Goal: Task Accomplishment & Management: Manage account settings

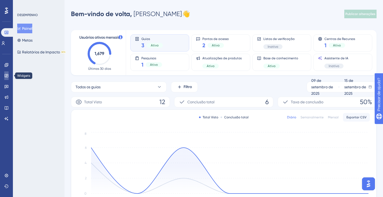
click at [8, 74] on icon at bounding box center [6, 76] width 4 height 4
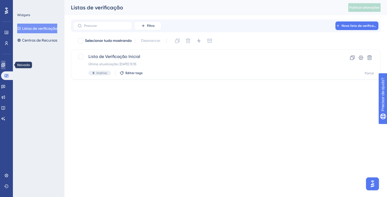
click at [5, 68] on link at bounding box center [3, 65] width 4 height 9
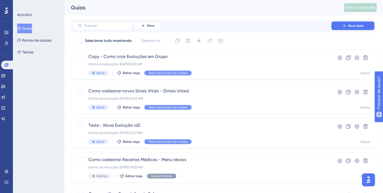
click at [29, 43] on div "✨ INSCREVA-SE AGORA✨" at bounding box center [194, 85] width 387 height 197
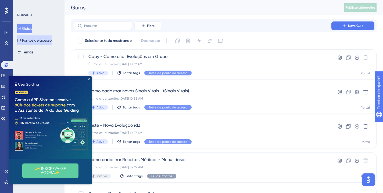
click at [30, 42] on font "Pontos de acesso" at bounding box center [37, 40] width 30 height 4
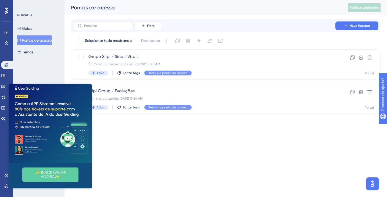
click at [86, 86] on img at bounding box center [50, 121] width 83 height 83
click at [90, 86] on img at bounding box center [50, 121] width 83 height 83
drag, startPoint x: 152, startPoint y: 165, endPoint x: 121, endPoint y: 134, distance: 43.3
click at [151, 0] on html "Desempenho Usuários Noivado Widgets Opinião Atualizações de produtos Base de co…" at bounding box center [193, 0] width 387 height 0
click at [89, 84] on icon "Fechar visualização" at bounding box center [89, 83] width 2 height 2
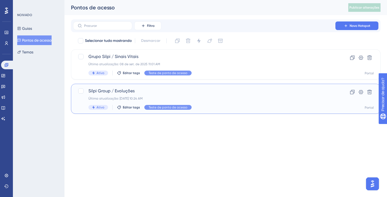
click at [108, 92] on font "Silpi Group / Evoluções" at bounding box center [111, 90] width 46 height 5
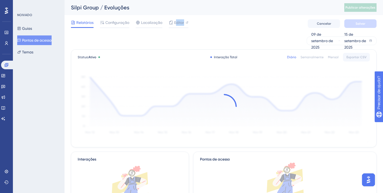
drag, startPoint x: 175, startPoint y: 23, endPoint x: 173, endPoint y: 31, distance: 8.1
click at [173, 31] on div "Relatórios Configuração Localização Editor [PERSON_NAME]" at bounding box center [223, 23] width 305 height 17
click at [173, 28] on div "Relatórios Configuração Localização Editor [PERSON_NAME]" at bounding box center [223, 23] width 305 height 17
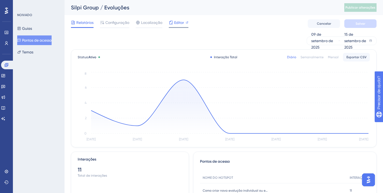
click at [172, 24] on icon at bounding box center [171, 22] width 4 height 4
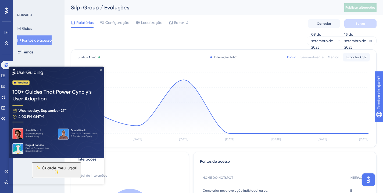
click at [102, 70] on icon "Fechar visualização" at bounding box center [101, 69] width 2 height 2
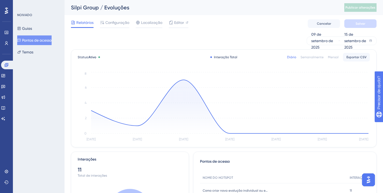
click at [45, 43] on font "Pontos de acesso" at bounding box center [37, 40] width 30 height 6
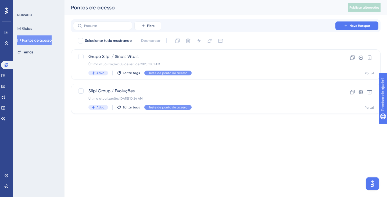
drag, startPoint x: 177, startPoint y: 134, endPoint x: 182, endPoint y: 131, distance: 5.7
click at [179, 0] on html "Desempenho Usuários Noivado Widgets Opinião Atualizações de produtos Base de co…" at bounding box center [193, 0] width 387 height 0
click at [35, 41] on font "Pontos de acesso" at bounding box center [37, 40] width 30 height 4
click at [101, 29] on label at bounding box center [102, 25] width 59 height 9
click at [101, 28] on input "text" at bounding box center [106, 26] width 44 height 4
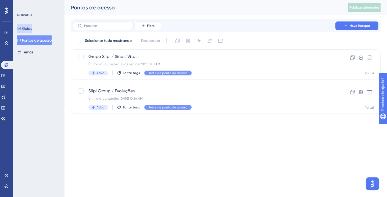
drag, startPoint x: 24, startPoint y: 30, endPoint x: 108, endPoint y: 17, distance: 84.9
click at [24, 30] on button "Guias" at bounding box center [24, 29] width 15 height 10
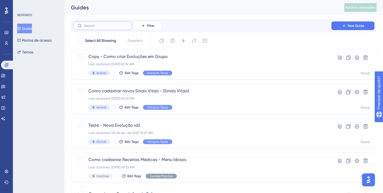
click at [104, 24] on input "text" at bounding box center [106, 26] width 44 height 4
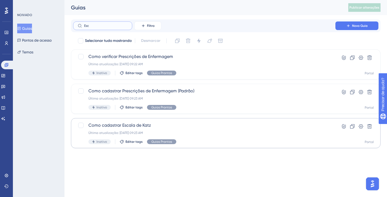
type input "Esc"
click at [143, 120] on div "Como cadastrar Escala de Katz Última atualização: [DATE] 09:23 AM Inativo Edita…" at bounding box center [225, 133] width 309 height 30
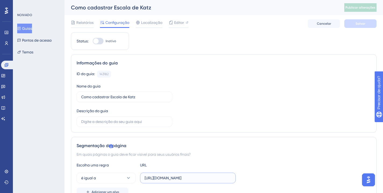
click at [167, 178] on input "[URL][DOMAIN_NAME]" at bounding box center [188, 178] width 86 height 6
paste input "[DOMAIN_NAME][URL]"
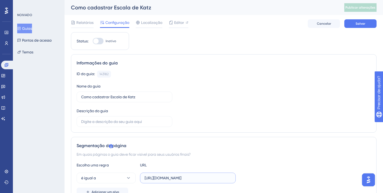
type input "[URL][DOMAIN_NAME]"
click at [362, 19] on div "Relatórios Configuração Localização Editor [PERSON_NAME]" at bounding box center [223, 23] width 305 height 17
click at [359, 22] on font "Salvar" at bounding box center [360, 24] width 10 height 4
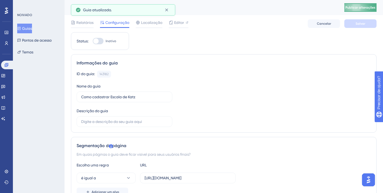
click at [355, 5] on button "Publicar alterações" at bounding box center [360, 7] width 32 height 9
click at [34, 42] on font "Pontos de acesso" at bounding box center [37, 40] width 30 height 4
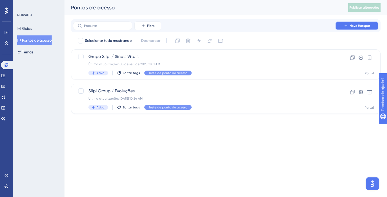
click at [354, 28] on span "Novo Hotspot" at bounding box center [359, 26] width 21 height 4
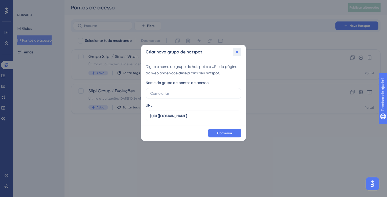
click at [235, 54] on icon at bounding box center [236, 51] width 5 height 5
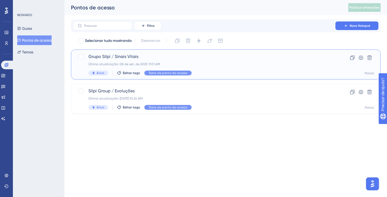
click at [189, 65] on div "Última atualização: 08 de set. de 2025 11:01 AM" at bounding box center [204, 64] width 232 height 4
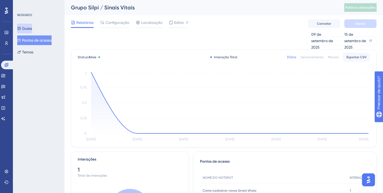
click at [32, 28] on font "Guias" at bounding box center [27, 28] width 10 height 4
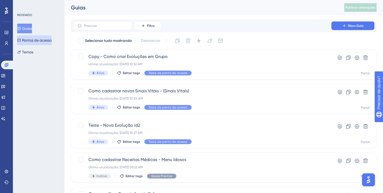
click at [52, 44] on button "Pontos de acesso" at bounding box center [34, 40] width 34 height 10
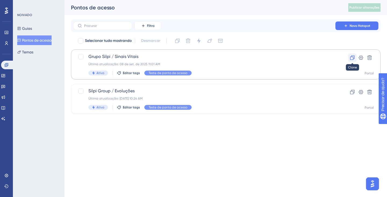
click at [349, 56] on icon at bounding box center [351, 57] width 5 height 5
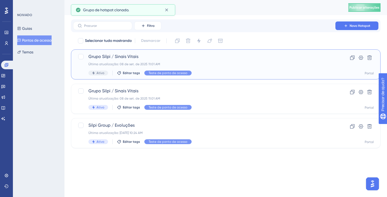
click at [142, 60] on div "Grupo Silpi / Sinais Vitais Última atualização: [DATE] 11:01 AM Ativo Editar ta…" at bounding box center [204, 64] width 232 height 22
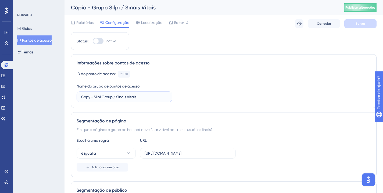
click at [132, 97] on input "Copy - Silpi Group / Sinais Vitais" at bounding box center [124, 97] width 86 height 6
click at [139, 100] on input "Copy - Silpi Group / Sinais Vitais" at bounding box center [124, 97] width 86 height 6
click at [139, 98] on input "Copy - Silpi Group / Sinais Vitais" at bounding box center [124, 97] width 86 height 6
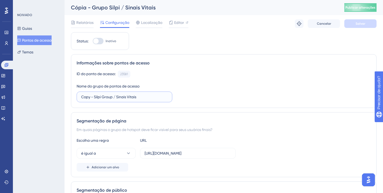
click at [139, 98] on input "Copy - Silpi Group / Sinais Vitais" at bounding box center [124, 97] width 86 height 6
click at [132, 96] on input "Copy - Silpi Group / Sinais Vitais" at bounding box center [124, 97] width 86 height 6
click at [96, 98] on input "Copy - Silpi Group / Sinais Vitais" at bounding box center [124, 97] width 86 height 6
click at [94, 99] on input "Copy - Silpi Group / Sinais Vitais" at bounding box center [124, 97] width 86 height 6
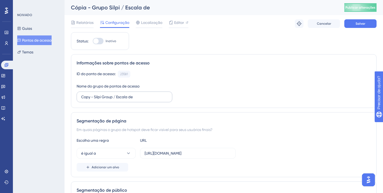
click at [146, 100] on label "Copy - Silpi Group / Escala de" at bounding box center [125, 97] width 96 height 11
click at [146, 100] on input "Copy - Silpi Group / Escala de" at bounding box center [124, 97] width 86 height 6
click at [91, 98] on input "Copy - Silpi Group / Escala de Katz" at bounding box center [124, 97] width 86 height 6
type input "Silpi Group / Escala de Katz"
click at [211, 154] on input "[URL][DOMAIN_NAME]" at bounding box center [188, 153] width 86 height 6
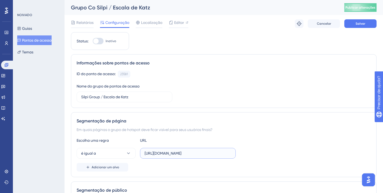
click at [211, 154] on input "[URL][DOMAIN_NAME]" at bounding box center [188, 153] width 86 height 6
paste input "EscalaKatz"
type input "[URL][DOMAIN_NAME]"
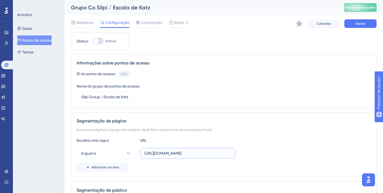
click at [221, 151] on input "[URL][DOMAIN_NAME]" at bounding box center [188, 153] width 86 height 6
paste input "[URL][DOMAIN_NAME]"
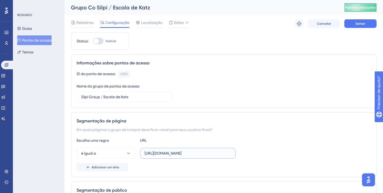
scroll to position [0, 10]
type input "[URL][DOMAIN_NAME]"
click at [174, 157] on label "[URL][DOMAIN_NAME]" at bounding box center [188, 153] width 96 height 11
click at [174, 156] on input "[URL][DOMAIN_NAME]" at bounding box center [188, 153] width 86 height 6
click at [174, 157] on label "[URL][DOMAIN_NAME]" at bounding box center [188, 153] width 96 height 11
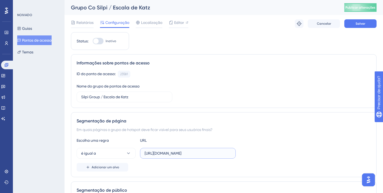
click at [174, 156] on input "[URL][DOMAIN_NAME]" at bounding box center [188, 153] width 86 height 6
click at [174, 157] on label "[URL][DOMAIN_NAME]" at bounding box center [188, 153] width 96 height 11
click at [174, 156] on input "[URL][DOMAIN_NAME]" at bounding box center [188, 153] width 86 height 6
click at [174, 157] on label "[URL][DOMAIN_NAME]" at bounding box center [188, 153] width 96 height 11
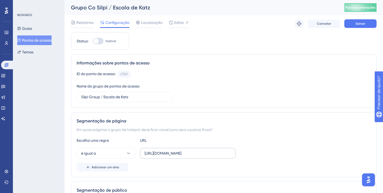
click at [174, 156] on input "[URL][DOMAIN_NAME]" at bounding box center [188, 153] width 86 height 6
paste input "[URL][DOMAIN_NAME]"
type input "[URL][DOMAIN_NAME]"
click at [351, 21] on button "Salvar" at bounding box center [360, 23] width 32 height 9
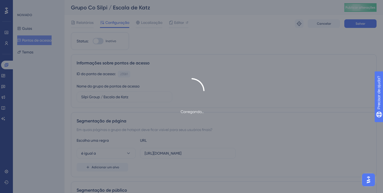
type input "Silpi Group / Escala de Katz"
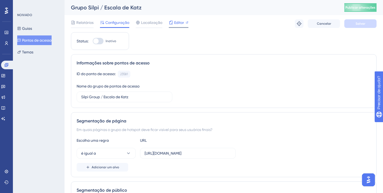
click at [182, 22] on font "Editor" at bounding box center [179, 22] width 10 height 4
click at [360, 6] on font "Publicar alterações" at bounding box center [360, 8] width 30 height 4
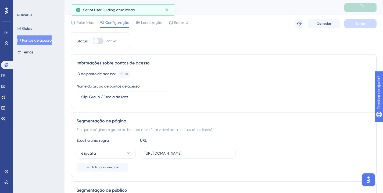
click at [46, 44] on button "Pontos de acesso" at bounding box center [34, 40] width 34 height 10
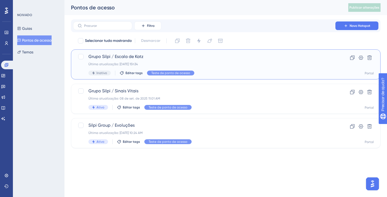
click at [219, 74] on div "Inativo Editar tags Teste de ponto de acesso" at bounding box center [204, 73] width 232 height 5
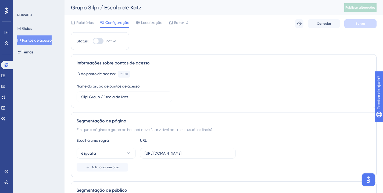
click at [100, 44] on div at bounding box center [98, 41] width 11 height 6
click at [93, 41] on input "Inativo" at bounding box center [92, 41] width 0 height 0
checkbox input "true"
click at [348, 21] on button "Salvar" at bounding box center [360, 23] width 32 height 9
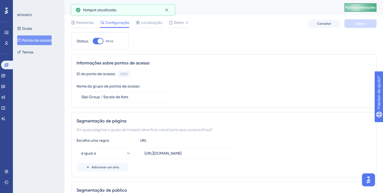
click at [355, 6] on font "Publicar alterações" at bounding box center [360, 8] width 30 height 4
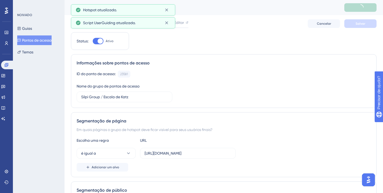
click at [52, 41] on font "Pontos de acesso" at bounding box center [37, 40] width 30 height 4
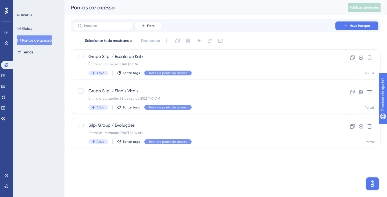
click at [38, 32] on div "Guias Pontos de acesso Temas" at bounding box center [39, 40] width 44 height 33
click at [32, 30] on button "Guias" at bounding box center [24, 29] width 15 height 10
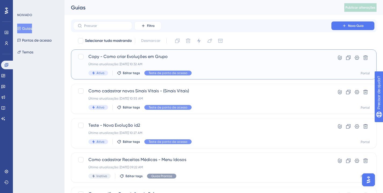
click at [221, 66] on div "Copy - Como criar Evoluções em Grupo Última atualização: [DATE] 10:32 AM Ativo …" at bounding box center [202, 64] width 228 height 22
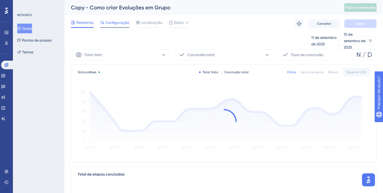
drag, startPoint x: 113, startPoint y: 19, endPoint x: 115, endPoint y: 24, distance: 5.2
click at [113, 19] on span "Configuração" at bounding box center [117, 22] width 24 height 6
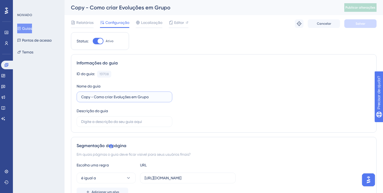
click at [93, 99] on input "Copy - Como criar Evoluções em Grupo" at bounding box center [124, 97] width 86 height 6
click at [367, 24] on button "Salvar" at bounding box center [360, 23] width 32 height 9
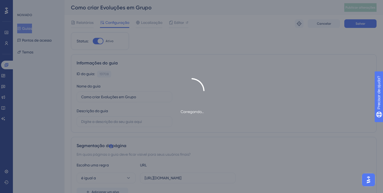
type input "Como criar Evoluções em Grupo-1"
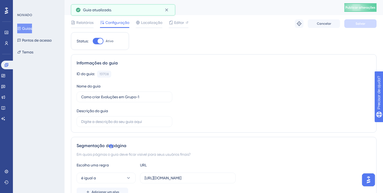
click at [18, 26] on button "Guias" at bounding box center [24, 29] width 15 height 10
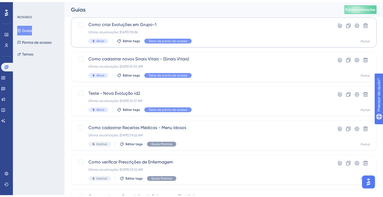
scroll to position [81, 0]
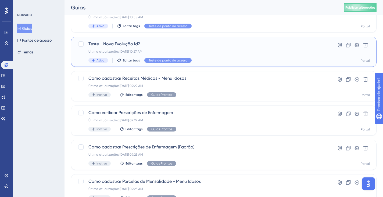
click at [255, 48] on div "Teste - Nova Evolução id2 Última atualização: [DATE] 10:27 AM Ativo Editar tags…" at bounding box center [202, 52] width 228 height 22
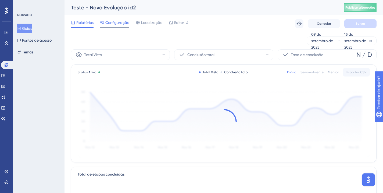
click at [113, 23] on font "Configuração" at bounding box center [117, 22] width 24 height 4
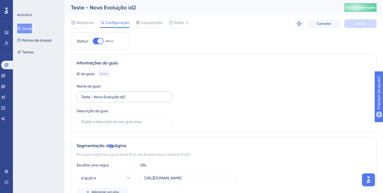
click at [127, 100] on label "Teste - Nova Evolução id2" at bounding box center [125, 97] width 96 height 11
click at [127, 100] on input "Teste - Nova Evolução id2" at bounding box center [124, 97] width 86 height 6
click at [127, 100] on label "Teste - Nova Evolução id2" at bounding box center [125, 97] width 96 height 11
click at [127, 100] on input "Teste - Nova Evolução id2" at bounding box center [124, 97] width 86 height 6
click at [127, 100] on label "Teste - Nova Evolução id2" at bounding box center [125, 97] width 96 height 11
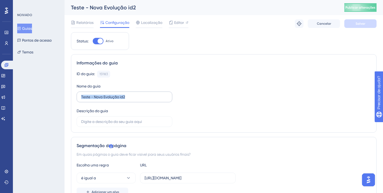
click at [127, 100] on input "Teste - Nova Evolução id2" at bounding box center [124, 97] width 86 height 6
click at [127, 100] on label "Teste - Nova Evolução id2" at bounding box center [125, 97] width 96 height 11
click at [127, 100] on input "Teste - Nova Evolução id2" at bounding box center [124, 97] width 86 height 6
click at [127, 100] on label "Teste - Nova Evolução id2" at bounding box center [125, 97] width 96 height 11
click at [127, 100] on input "Teste - Nova Evolução id2" at bounding box center [124, 97] width 86 height 6
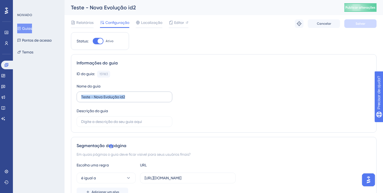
click at [127, 100] on label "Teste - Nova Evolução id2" at bounding box center [125, 97] width 96 height 11
click at [127, 100] on input "Teste - Nova Evolução id2" at bounding box center [124, 97] width 86 height 6
drag, startPoint x: 127, startPoint y: 100, endPoint x: 128, endPoint y: 97, distance: 3.7
click at [127, 99] on label "Teste - Nova Evolução id2" at bounding box center [125, 97] width 96 height 11
click at [127, 99] on input "Teste - Nova Evolução id2" at bounding box center [124, 97] width 86 height 6
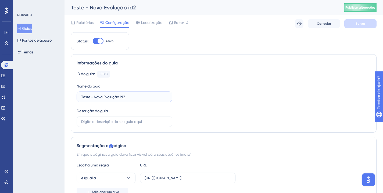
click at [129, 96] on input "Teste - Nova Evolução id2" at bounding box center [124, 97] width 86 height 6
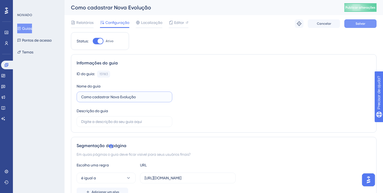
type input "Como cadastrar Nova Evolução"
click at [354, 26] on button "Salvar" at bounding box center [360, 23] width 32 height 9
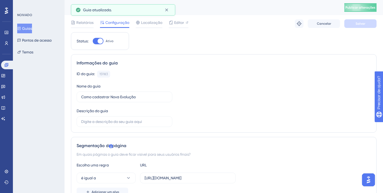
click at [32, 29] on font "Guias" at bounding box center [27, 28] width 10 height 4
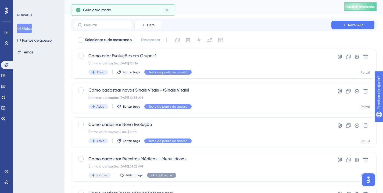
scroll to position [1, 0]
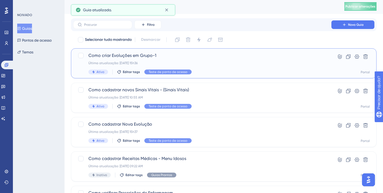
click at [189, 51] on div "Como criar Evoluções em Grupo-1 Última atualização: [DATE] 15h36 Ativo Editar t…" at bounding box center [223, 63] width 305 height 30
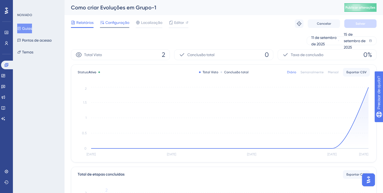
click at [120, 20] on font "Configuração" at bounding box center [117, 22] width 24 height 4
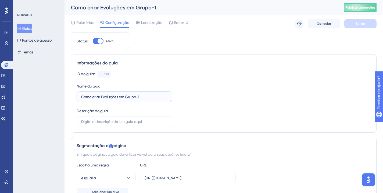
click at [141, 98] on input "Como criar Evoluções em Grupo-1" at bounding box center [124, 97] width 86 height 6
click at [372, 21] on button "Salvar" at bounding box center [360, 23] width 32 height 9
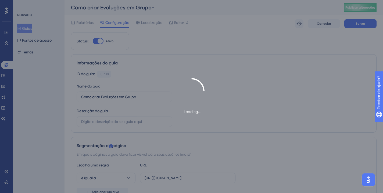
type input "Como criar Evoluções em Grupo-1"
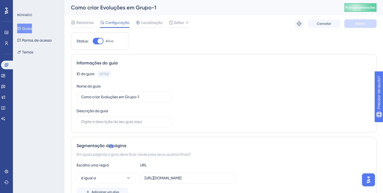
click at [32, 28] on button "Guias" at bounding box center [24, 29] width 15 height 10
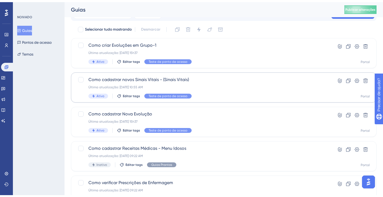
scroll to position [22, 0]
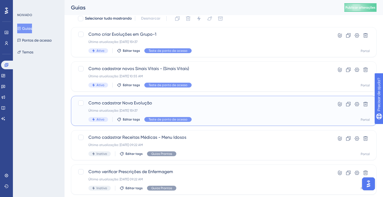
click at [146, 106] on div "Como cadastrar Nova Evolução Última atualização: [DATE] 15h37 Ativo Editar tags…" at bounding box center [202, 111] width 228 height 22
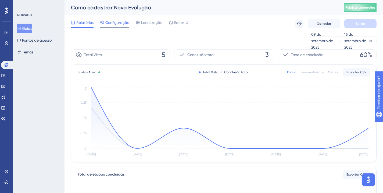
click at [105, 27] on div at bounding box center [114, 27] width 29 height 1
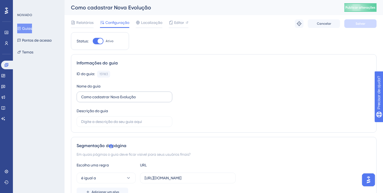
click at [154, 93] on label "Como cadastrar Nova Evolução" at bounding box center [125, 97] width 96 height 11
click at [154, 94] on input "Como cadastrar Nova Evolução" at bounding box center [124, 97] width 86 height 6
type input "Teste Como cadastrar Nova Evolução"
click at [360, 24] on font "Salvar" at bounding box center [360, 24] width 10 height 4
click at [363, 10] on button "Publicar alterações" at bounding box center [360, 7] width 32 height 9
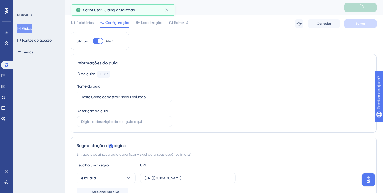
click at [21, 30] on icon at bounding box center [19, 29] width 4 height 4
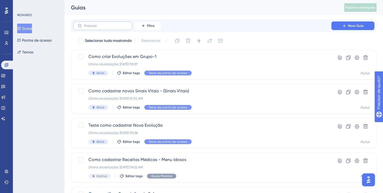
click at [120, 29] on label at bounding box center [102, 25] width 59 height 9
click at [120, 28] on input "text" at bounding box center [106, 26] width 44 height 4
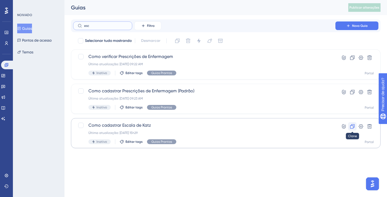
type input "esc"
click at [352, 123] on button at bounding box center [352, 126] width 9 height 9
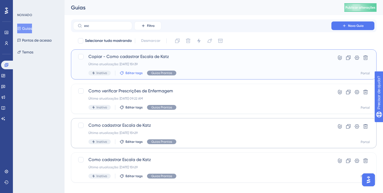
click at [138, 75] on span "Editar tags" at bounding box center [133, 73] width 17 height 4
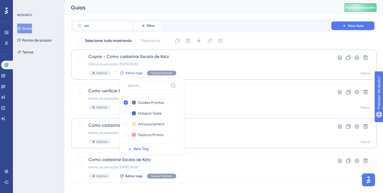
scroll to position [7, 0]
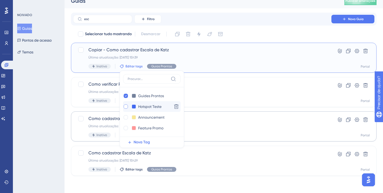
click at [126, 106] on div at bounding box center [126, 106] width 4 height 4
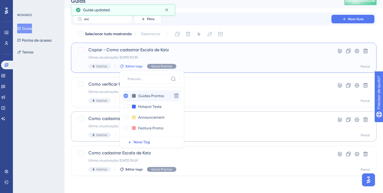
checkbox input "true"
click at [125, 96] on icon at bounding box center [126, 96] width 2 height 4
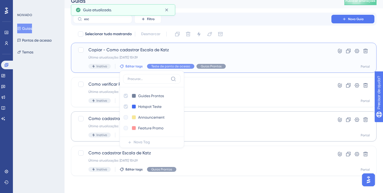
checkbox input "false"
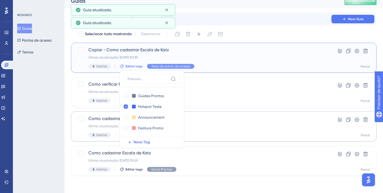
click at [98, 67] on font "Inativo" at bounding box center [101, 66] width 10 height 4
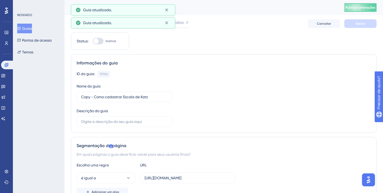
click at [96, 42] on div at bounding box center [95, 40] width 5 height 5
click at [93, 41] on input "Inativo" at bounding box center [92, 41] width 0 height 0
checkbox input "true"
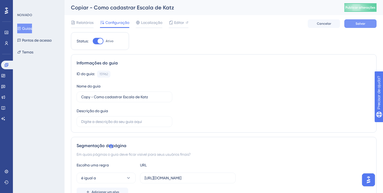
click at [370, 20] on button "Salvar" at bounding box center [360, 23] width 32 height 9
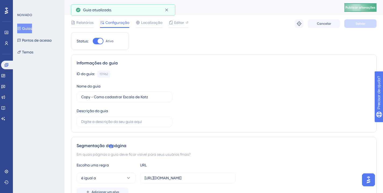
click at [367, 8] on font "Publicar alterações" at bounding box center [360, 8] width 30 height 4
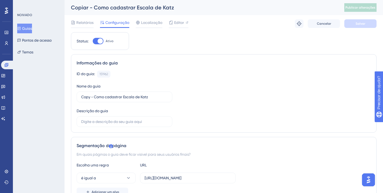
click at [43, 31] on div "Guias Pontos de acesso Temas" at bounding box center [39, 40] width 44 height 33
click at [46, 36] on button "Pontos de acesso" at bounding box center [34, 40] width 34 height 10
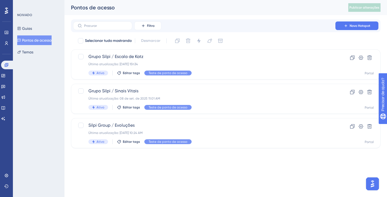
click at [41, 32] on div "Guias Pontos de acesso Temas" at bounding box center [39, 40] width 44 height 33
click at [39, 31] on div "Guias Pontos de acesso Temas" at bounding box center [39, 40] width 44 height 33
click at [32, 30] on button "Guias" at bounding box center [24, 29] width 15 height 10
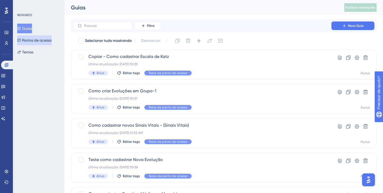
click at [44, 39] on font "Pontos de acesso" at bounding box center [37, 40] width 30 height 4
